Goal: Find specific page/section: Find specific page/section

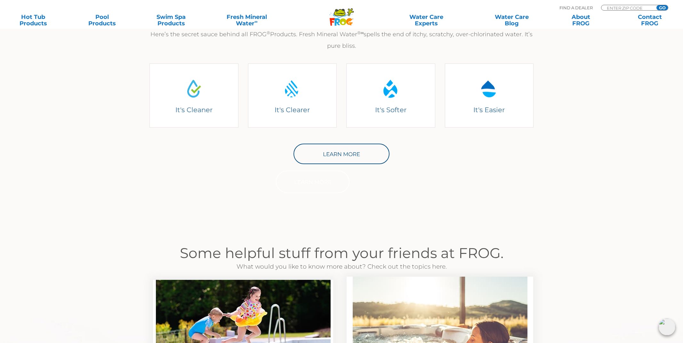
scroll to position [211, 0]
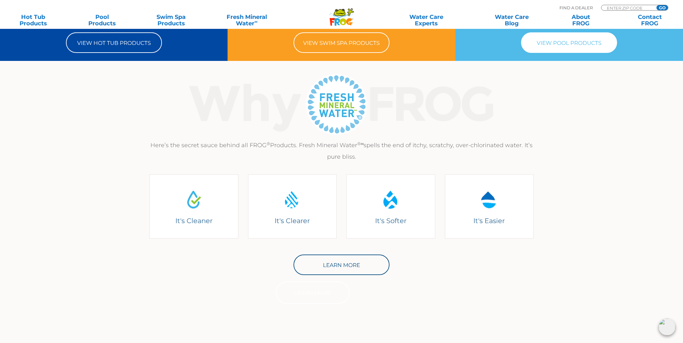
click at [547, 44] on link "View Pool Products" at bounding box center [569, 42] width 96 height 20
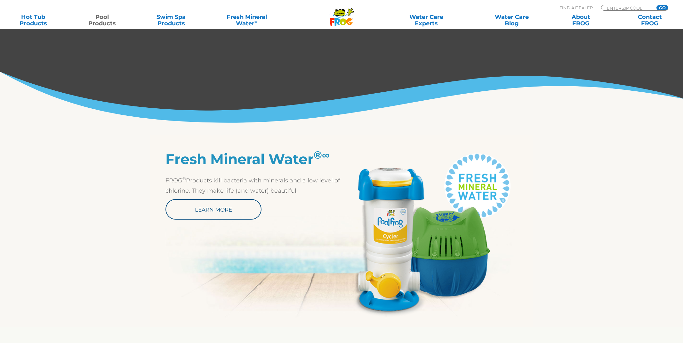
scroll to position [136, 0]
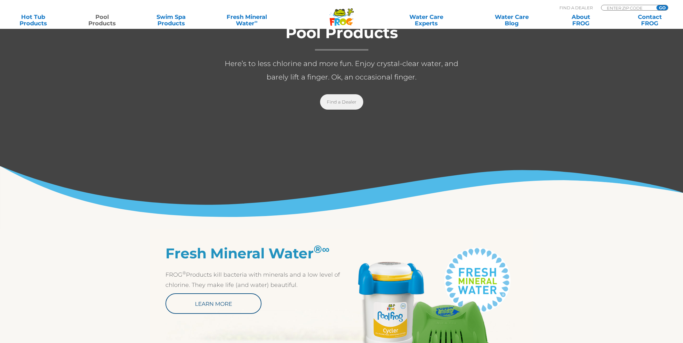
click at [348, 102] on link "Find a Dealer" at bounding box center [341, 101] width 43 height 15
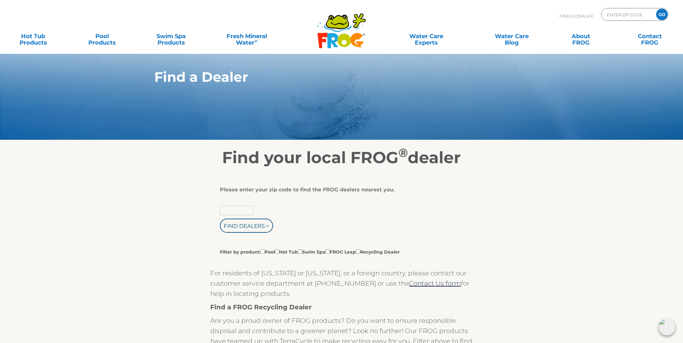
click at [241, 212] on input "text" at bounding box center [237, 211] width 34 height 10
type input "10704"
click at [614, 17] on input "Zip Code Form" at bounding box center [627, 14] width 43 height 9
type input "10704"
click at [663, 17] on input "GO" at bounding box center [662, 15] width 12 height 12
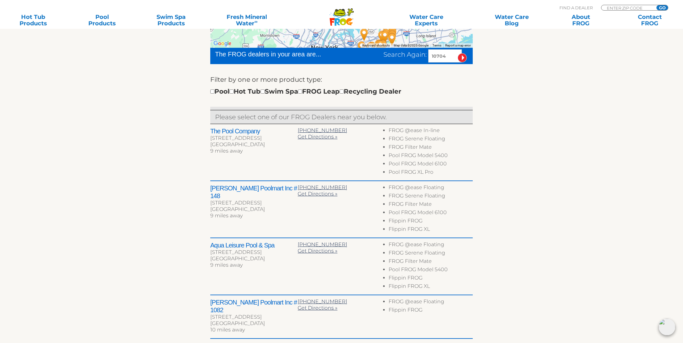
scroll to position [287, 0]
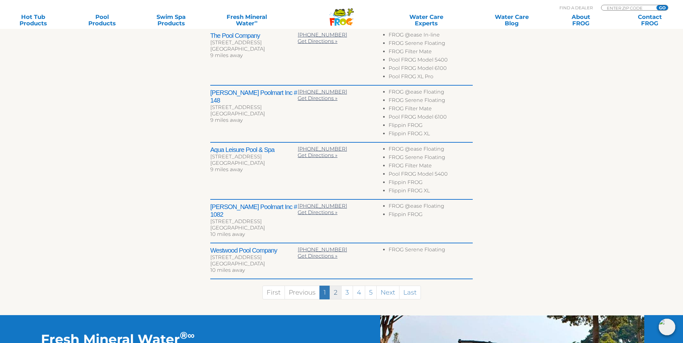
click at [335, 287] on link "2" at bounding box center [336, 292] width 12 height 14
